Goal: Task Accomplishment & Management: Use online tool/utility

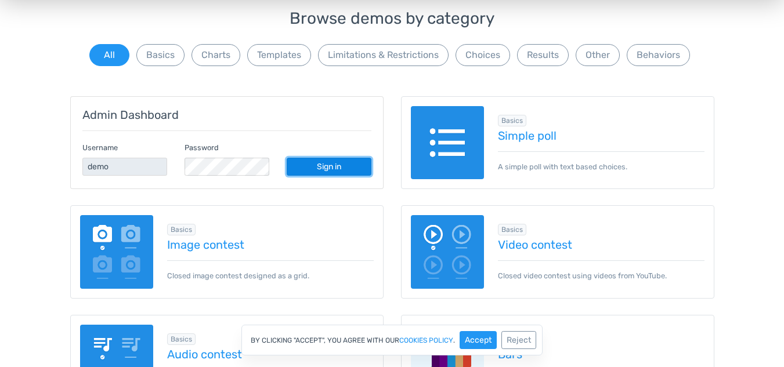
click at [330, 169] on link "Sign in" at bounding box center [329, 167] width 85 height 18
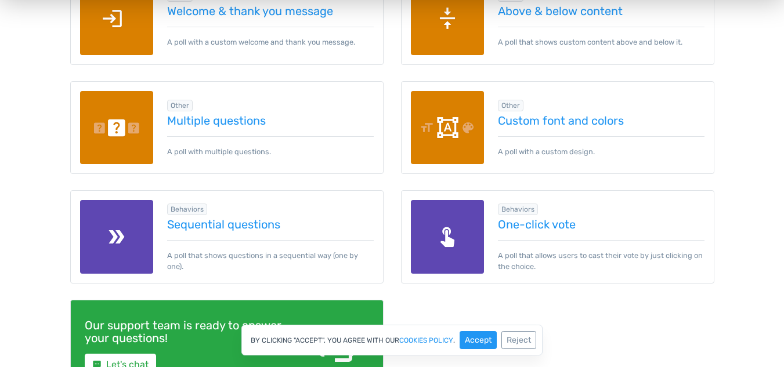
scroll to position [1683, 0]
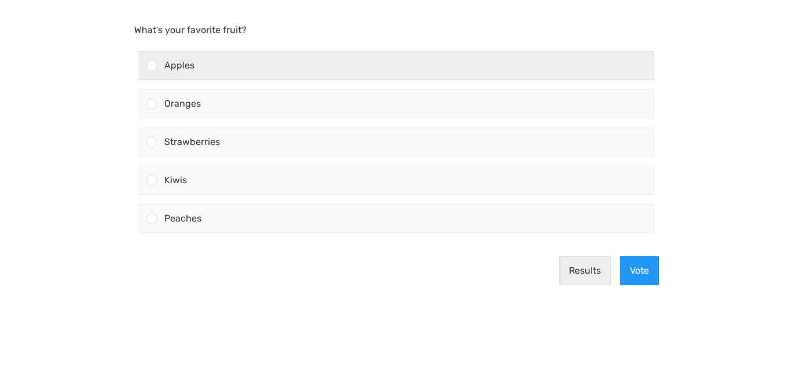
click at [155, 63] on div at bounding box center [151, 65] width 11 height 11
click at [152, 66] on input "Apples" at bounding box center [152, 66] width 0 height 0
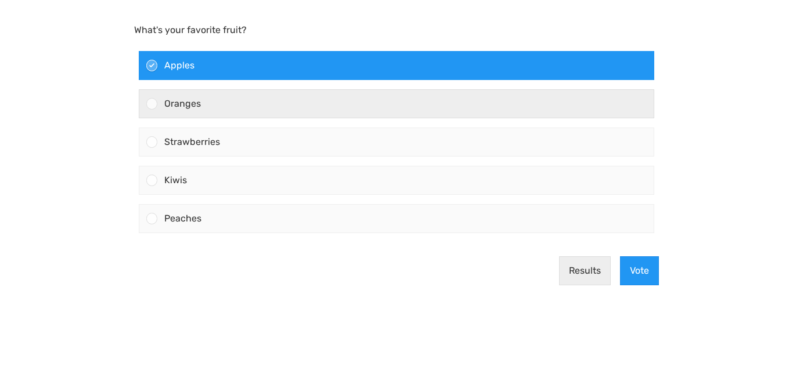
click at [152, 108] on div at bounding box center [151, 103] width 11 height 11
click at [152, 104] on input "Oranges" at bounding box center [152, 104] width 0 height 0
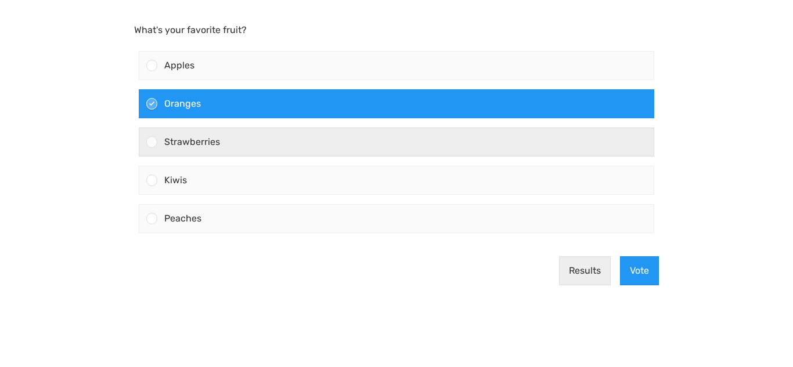
click at [149, 139] on div at bounding box center [151, 141] width 11 height 11
click at [152, 142] on input "Strawberries" at bounding box center [152, 142] width 0 height 0
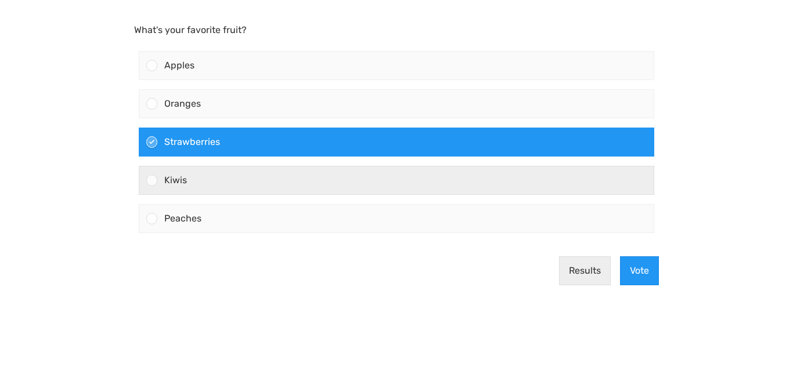
click at [149, 180] on div at bounding box center [151, 180] width 11 height 11
click at [152, 180] on input "Kiwis" at bounding box center [152, 180] width 0 height 0
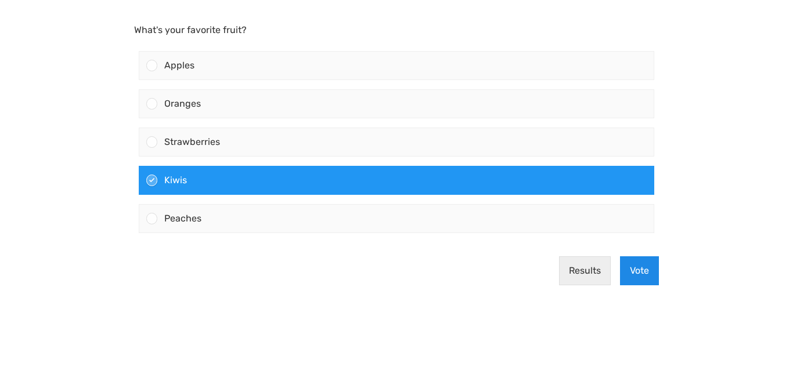
click at [644, 263] on button "Vote" at bounding box center [639, 271] width 39 height 29
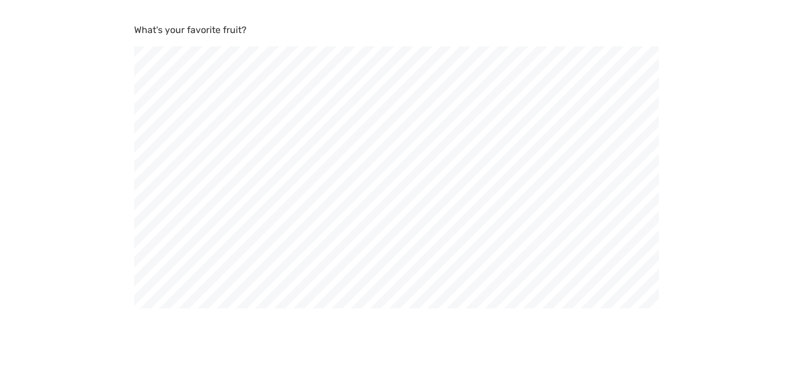
scroll to position [367, 793]
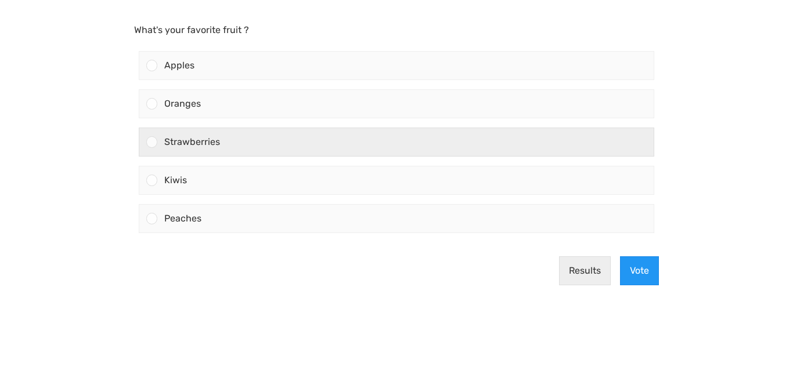
click at [175, 138] on span "Strawberries" at bounding box center [192, 141] width 56 height 11
click at [152, 142] on input "Strawberries" at bounding box center [152, 142] width 0 height 0
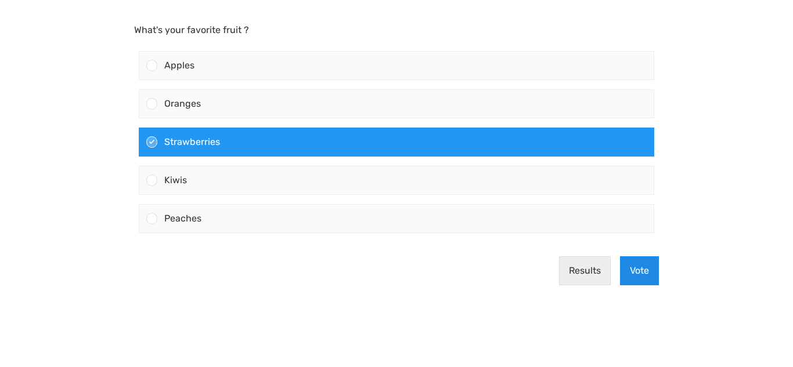
click at [641, 269] on button "Vote" at bounding box center [639, 271] width 39 height 29
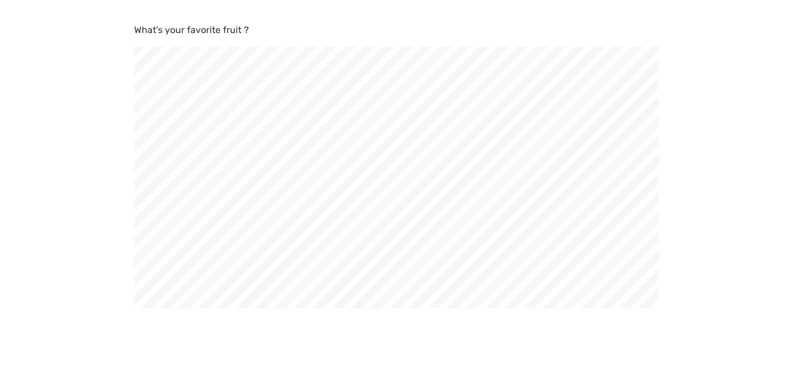
scroll to position [367, 793]
click at [137, 136] on span at bounding box center [134, 139] width 10 height 10
click at [137, 136] on input "Orange" at bounding box center [133, 138] width 8 height 8
radio input "true"
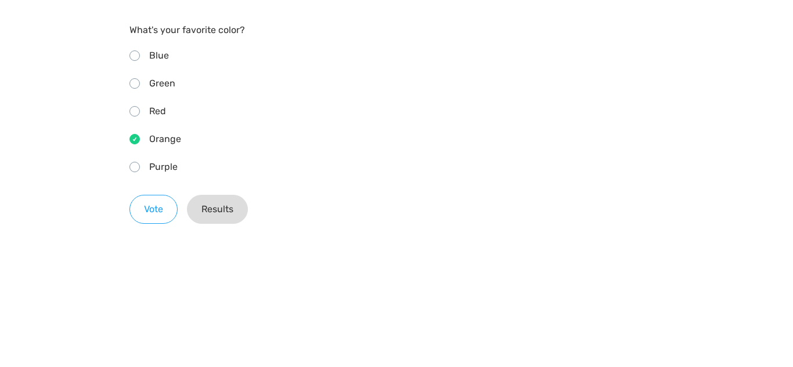
click at [210, 205] on button "Results" at bounding box center [217, 209] width 61 height 29
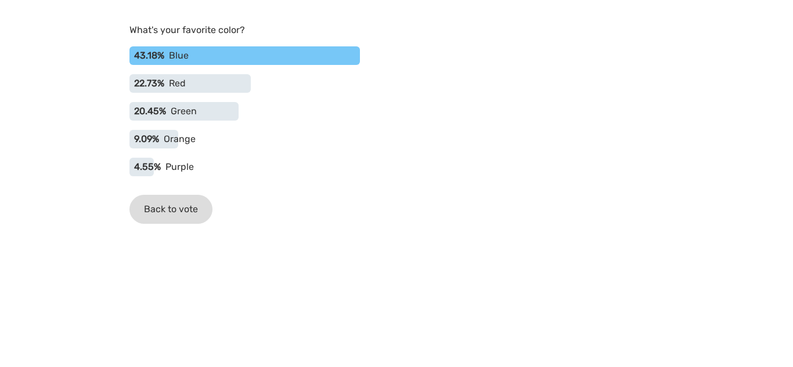
click at [170, 208] on button "Back to vote" at bounding box center [170, 209] width 83 height 29
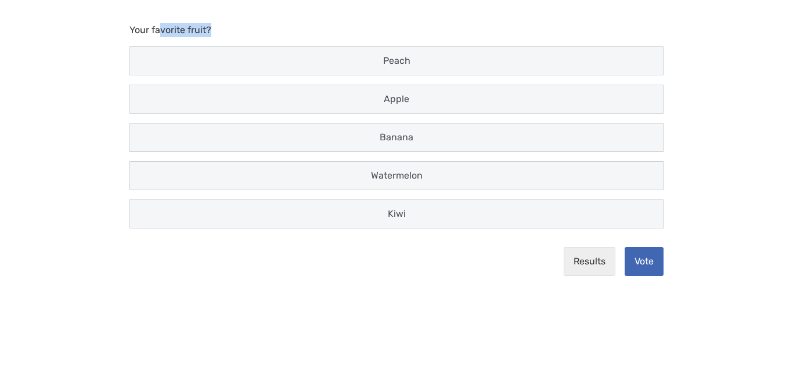
drag, startPoint x: 159, startPoint y: 30, endPoint x: 255, endPoint y: 30, distance: 96.3
click at [255, 30] on p "Your favorite fruit?" at bounding box center [396, 30] width 534 height 14
click at [302, 26] on p "Your favorite fruit?" at bounding box center [396, 30] width 534 height 14
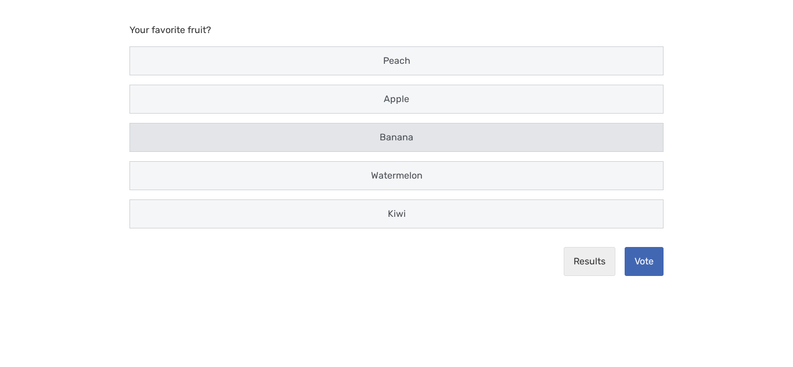
click at [384, 138] on span "Banana" at bounding box center [397, 137] width 34 height 11
click at [145, 138] on input "Banana" at bounding box center [141, 138] width 8 height 8
radio input "true"
click at [594, 255] on button "Results" at bounding box center [590, 261] width 52 height 29
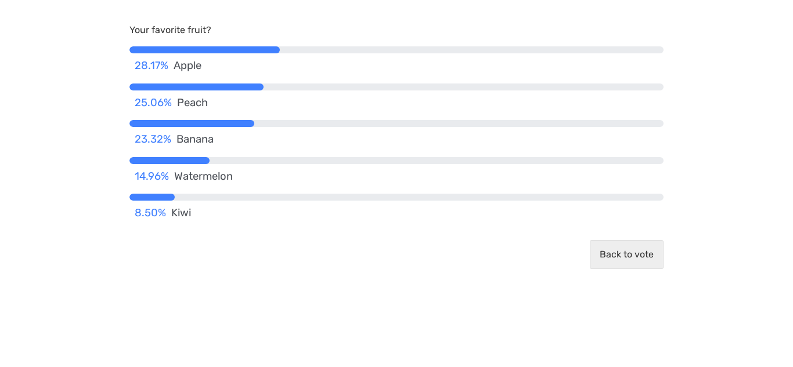
drag, startPoint x: 307, startPoint y: 49, endPoint x: 376, endPoint y: 50, distance: 69.1
click at [376, 50] on div at bounding box center [396, 49] width 534 height 7
drag, startPoint x: 395, startPoint y: 52, endPoint x: 469, endPoint y: 52, distance: 74.3
click at [469, 52] on div at bounding box center [396, 49] width 534 height 7
click at [628, 251] on button "Back to vote" at bounding box center [627, 254] width 74 height 29
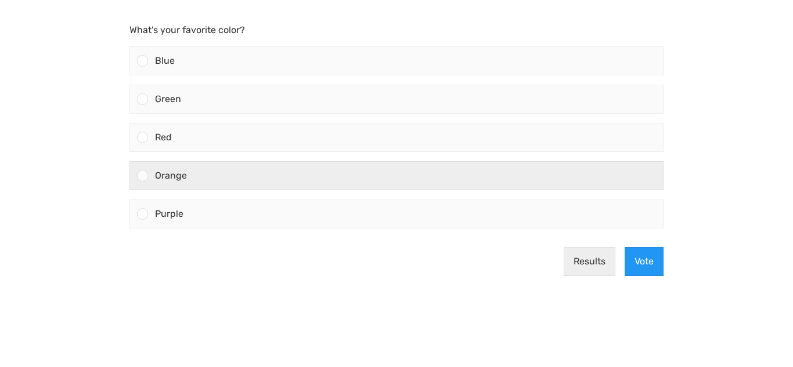
click at [163, 177] on span "Orange" at bounding box center [171, 175] width 32 height 11
click at [143, 176] on input "Orange" at bounding box center [143, 176] width 0 height 0
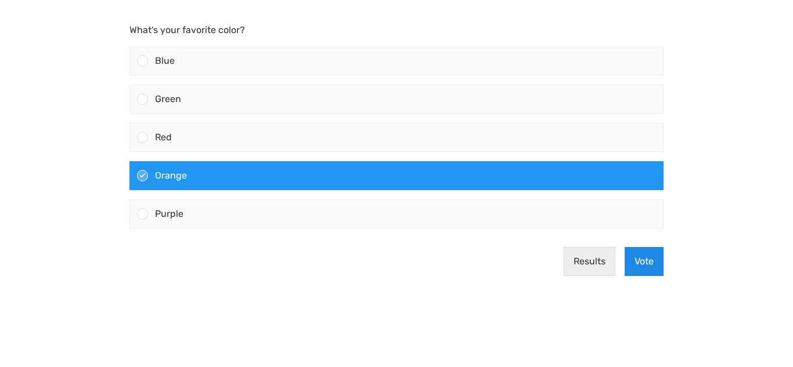
click at [637, 256] on button "Vote" at bounding box center [643, 261] width 39 height 29
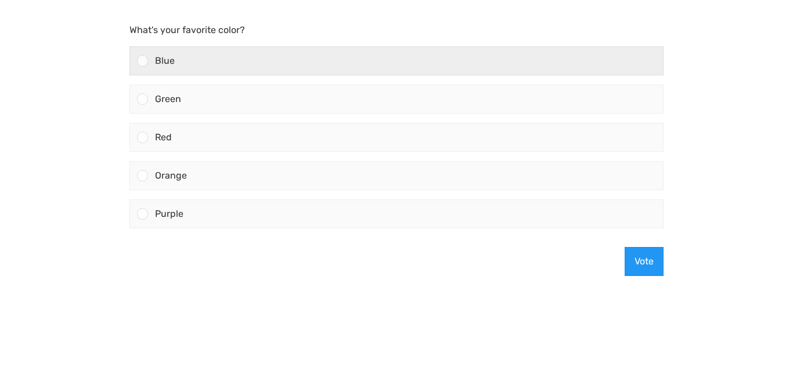
click at [153, 64] on div "Blue" at bounding box center [405, 61] width 515 height 28
click at [143, 61] on input "Blue" at bounding box center [143, 61] width 0 height 0
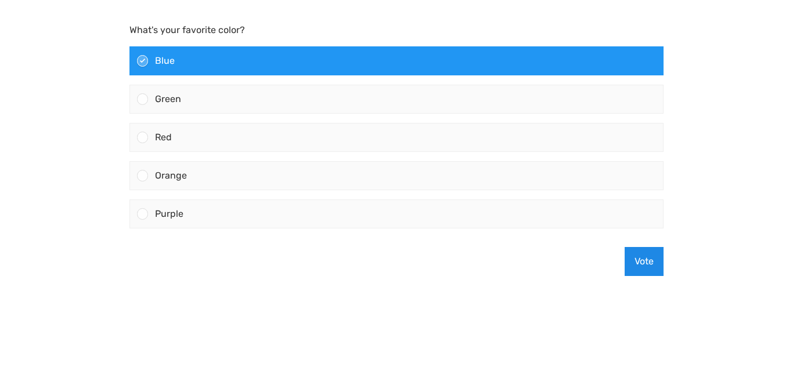
click at [630, 257] on button "Vote" at bounding box center [643, 261] width 39 height 29
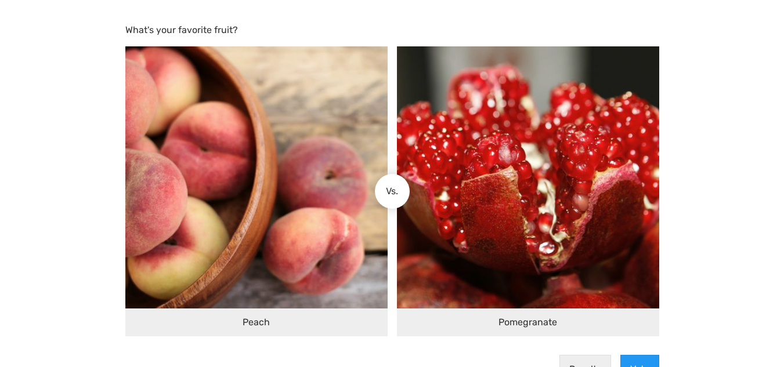
click at [388, 185] on span "Vs." at bounding box center [392, 192] width 12 height 14
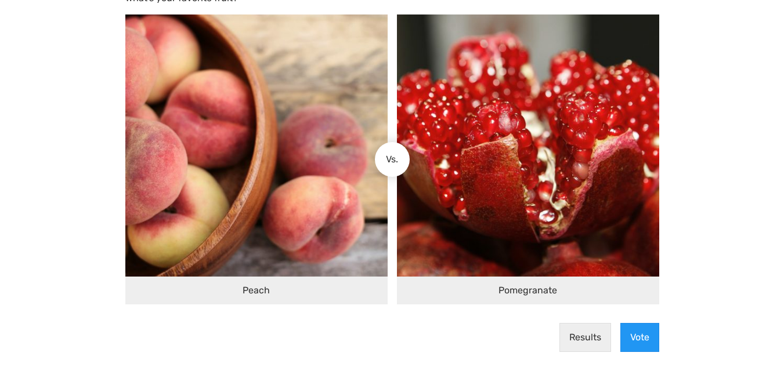
scroll to position [49, 0]
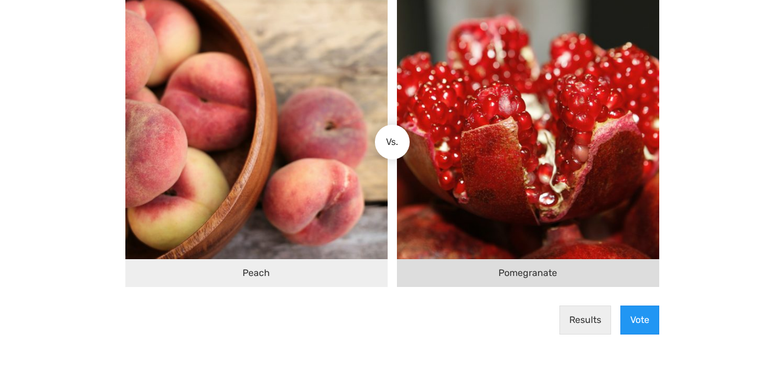
click at [517, 163] on img at bounding box center [528, 128] width 262 height 262
click at [402, 142] on input "Pomegranate" at bounding box center [402, 142] width 0 height 0
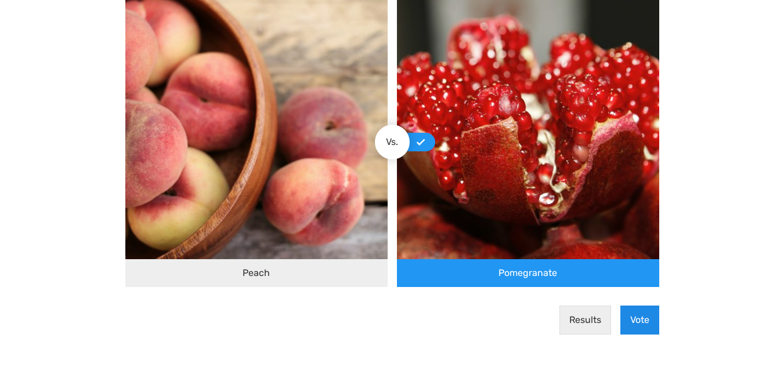
click at [642, 324] on button "Vote" at bounding box center [639, 320] width 39 height 29
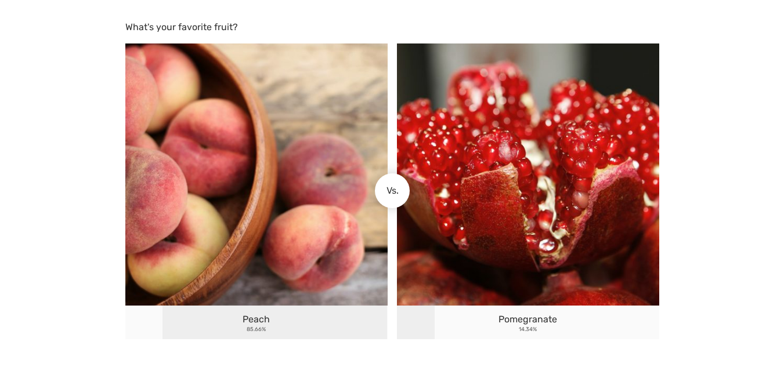
scroll to position [0, 0]
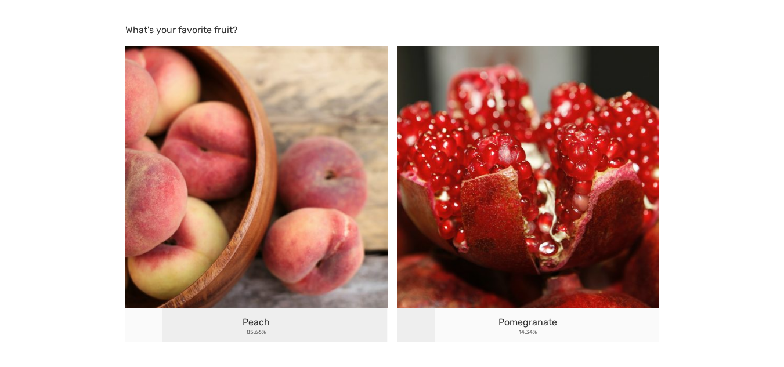
click at [505, 238] on img at bounding box center [528, 177] width 262 height 262
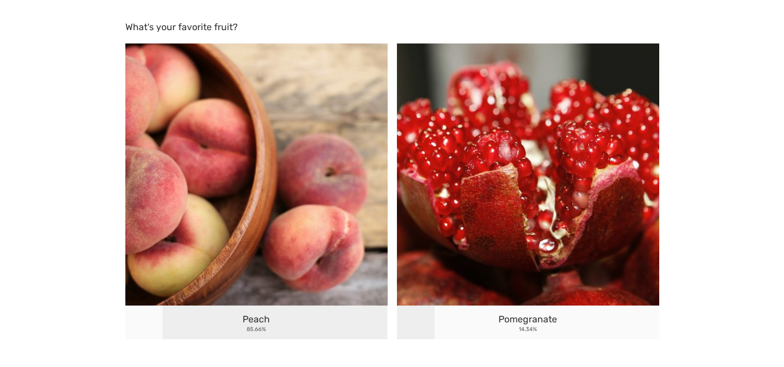
click at [530, 322] on span "Pomegranate" at bounding box center [528, 320] width 59 height 14
